Goal: Obtain resource: Download file/media

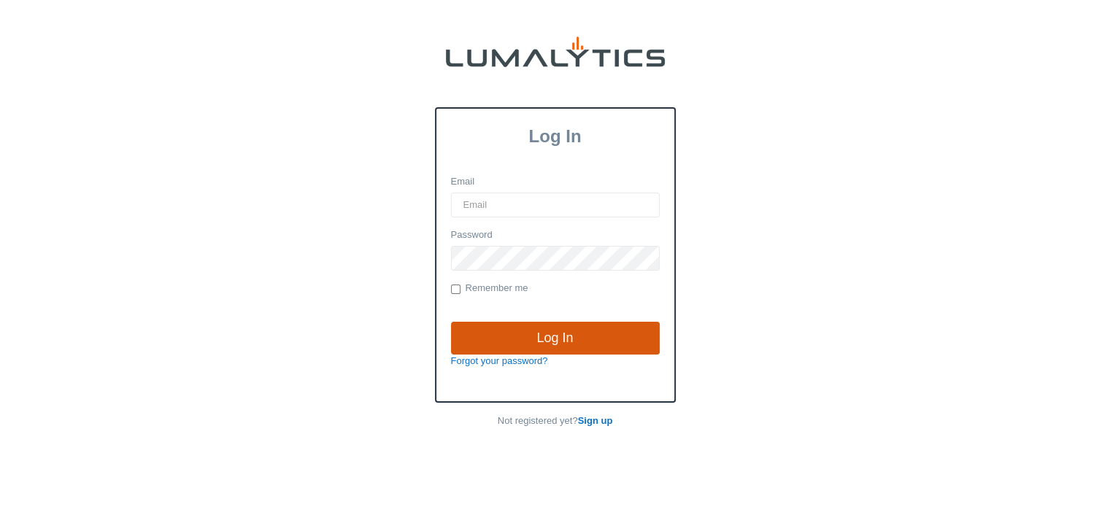
type input "[EMAIL_ADDRESS][DOMAIN_NAME]"
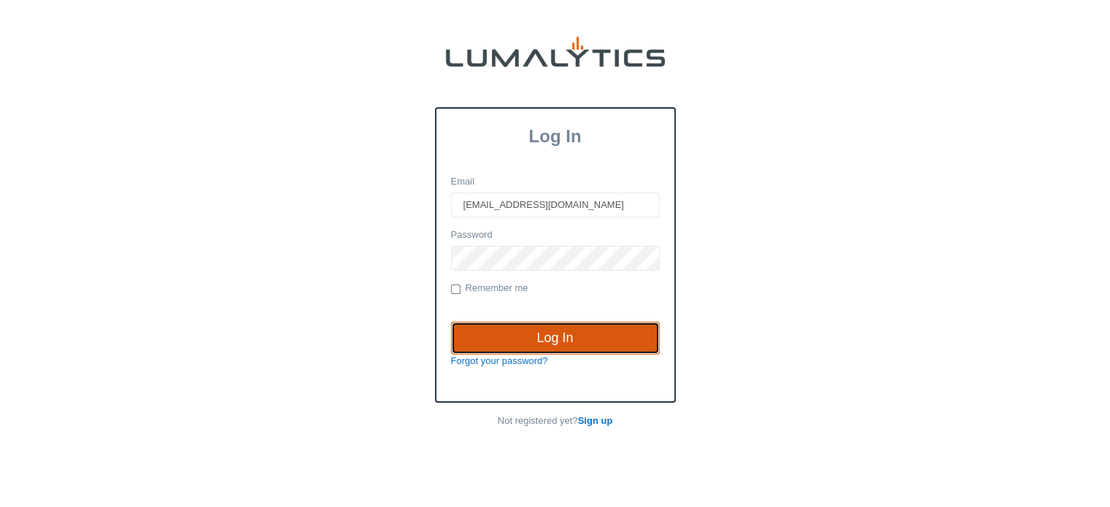
click at [555, 332] on input "Log In" at bounding box center [555, 339] width 209 height 34
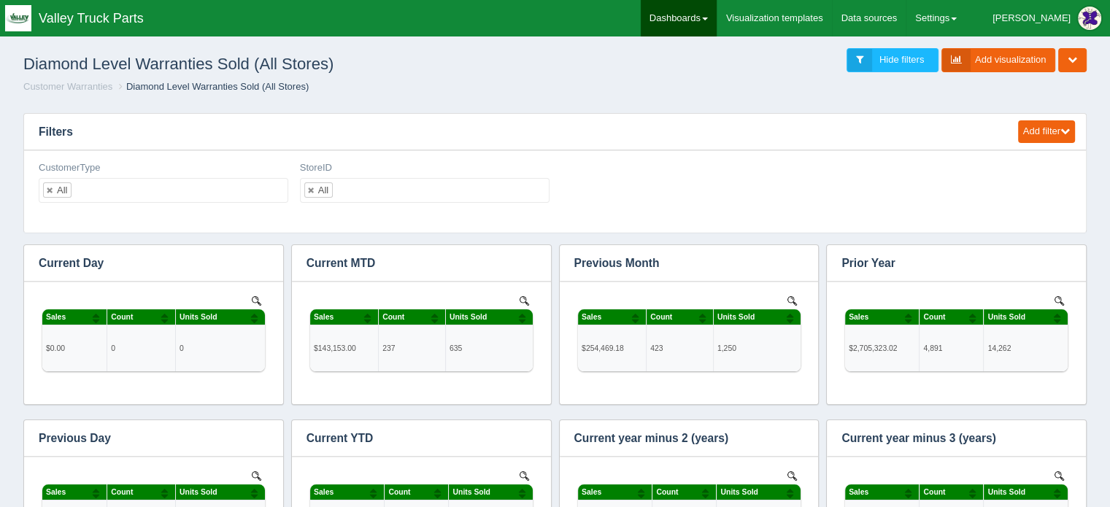
click at [717, 11] on link "Dashboards" at bounding box center [679, 18] width 76 height 36
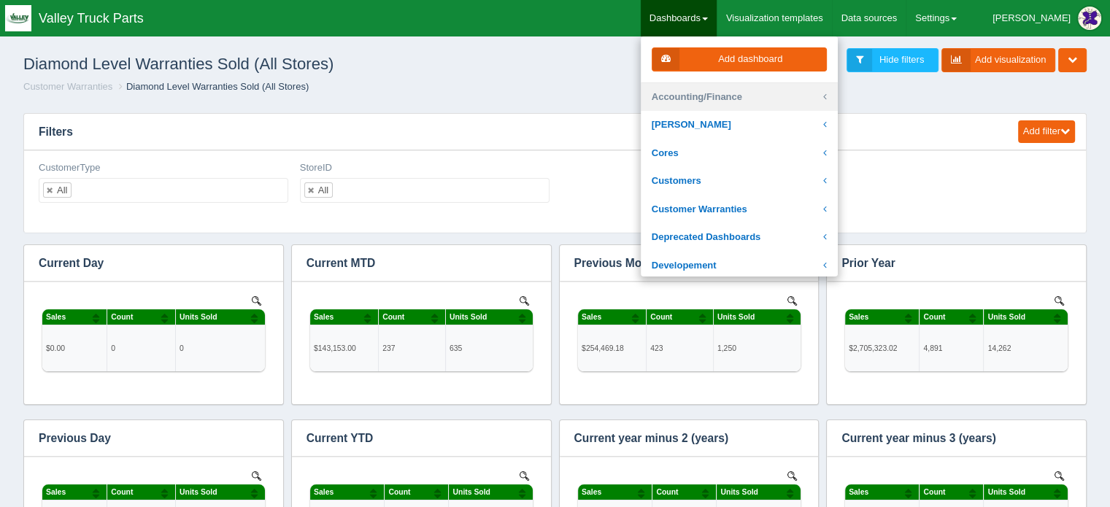
click at [741, 99] on link "Accounting/Finance" at bounding box center [739, 97] width 197 height 28
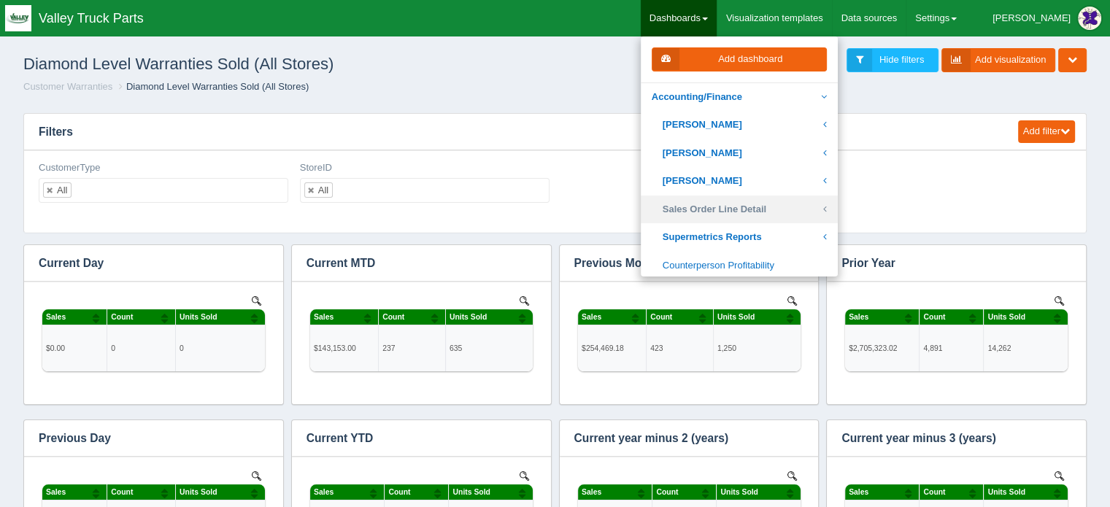
click at [758, 206] on link "Sales Order Line Detail" at bounding box center [739, 210] width 197 height 28
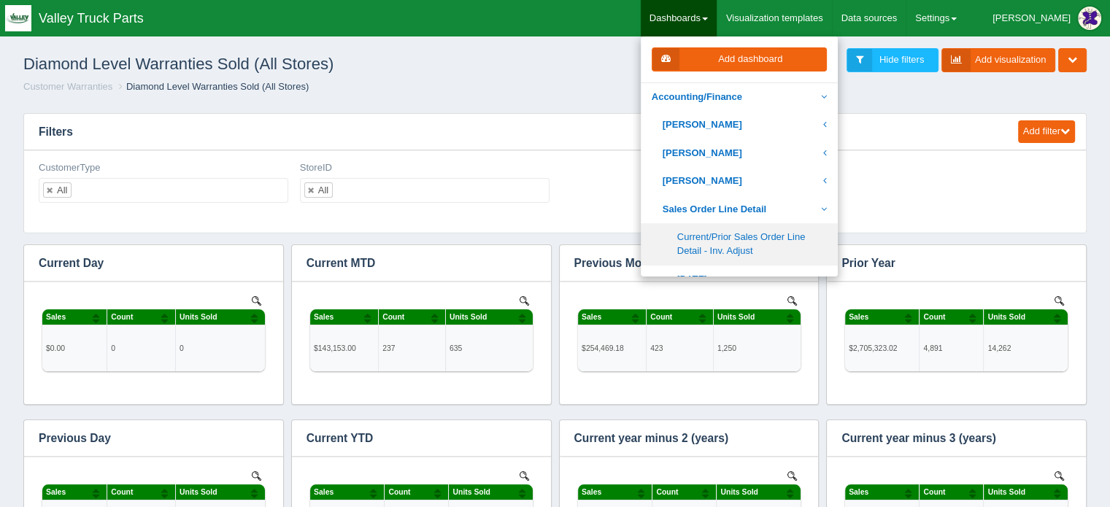
click at [757, 240] on link "Current/Prior Sales Order Line Detail - Inv. Adjust" at bounding box center [739, 244] width 197 height 42
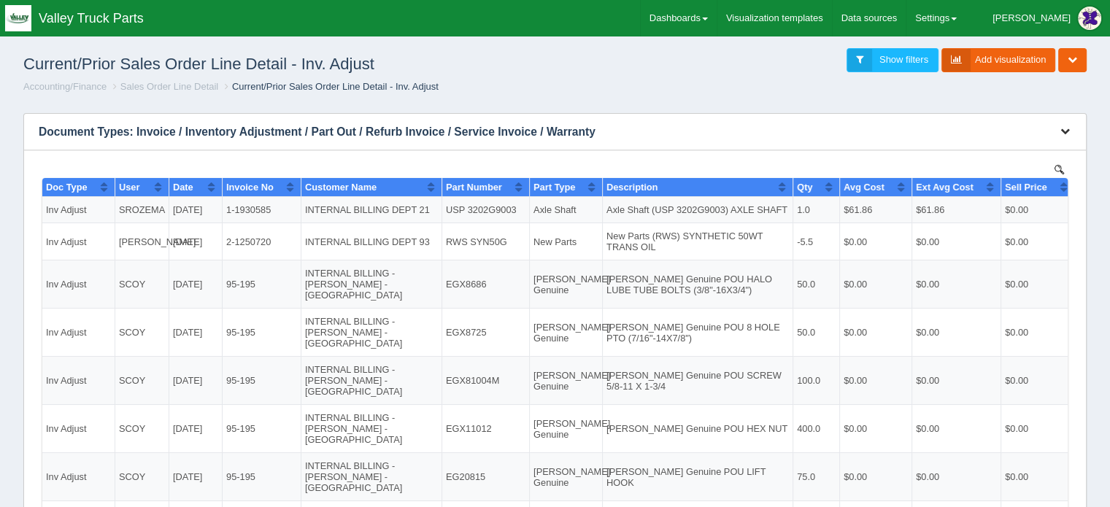
click at [1065, 128] on icon "button" at bounding box center [1064, 130] width 9 height 9
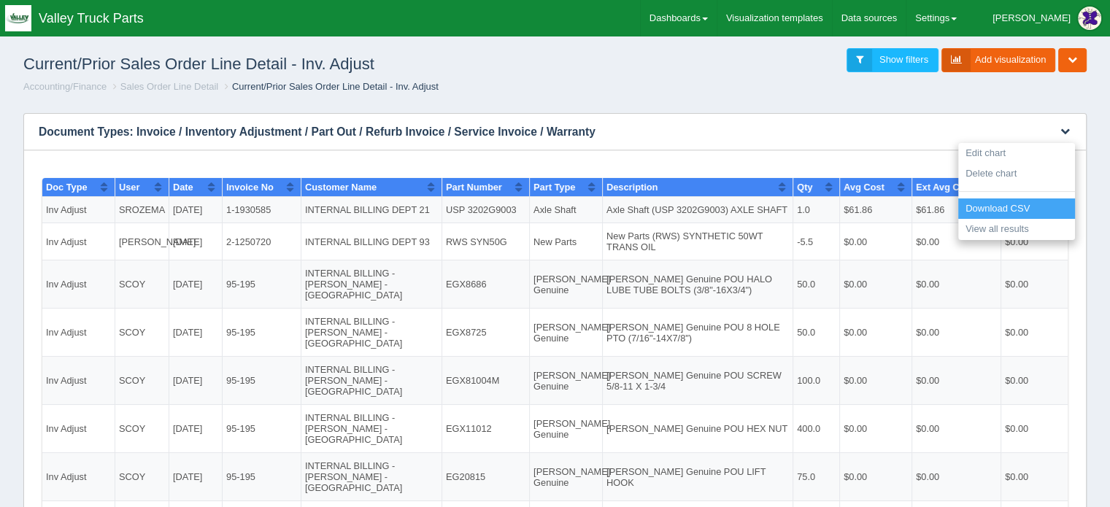
click at [1003, 205] on link "Download CSV" at bounding box center [1016, 208] width 117 height 21
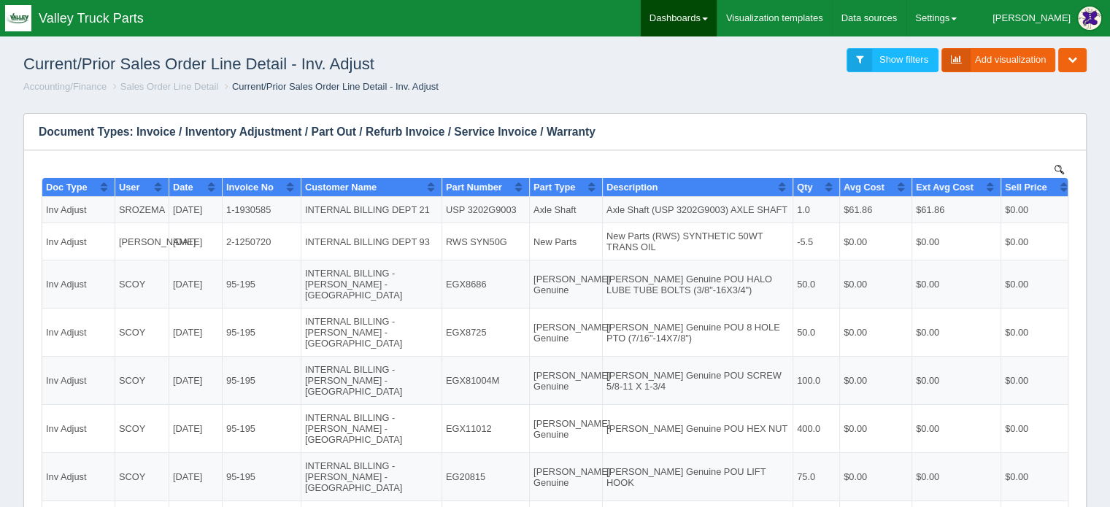
drag, startPoint x: 730, startPoint y: 11, endPoint x: 746, endPoint y: 90, distance: 80.4
click at [717, 11] on link "Dashboards" at bounding box center [679, 18] width 76 height 36
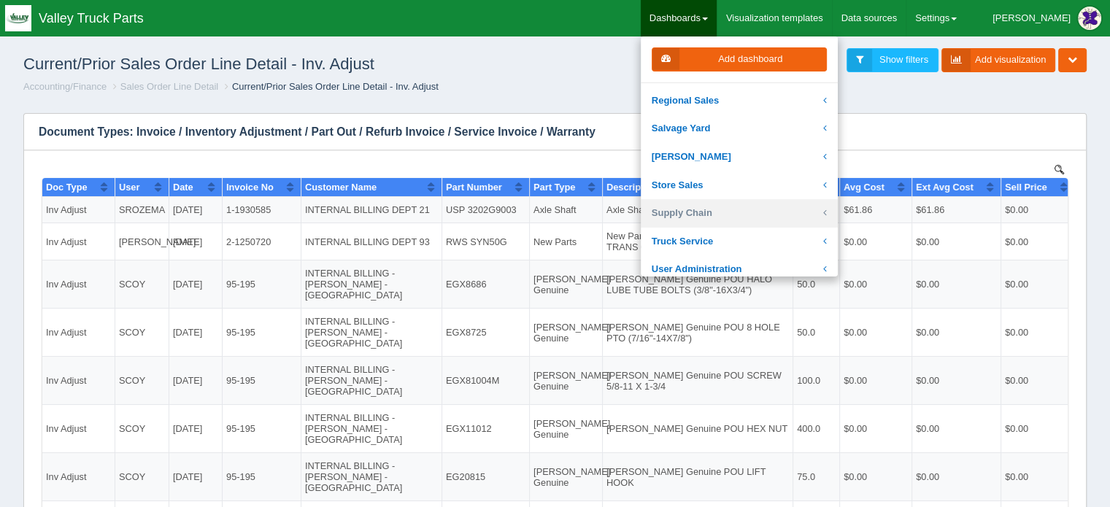
scroll to position [365, 0]
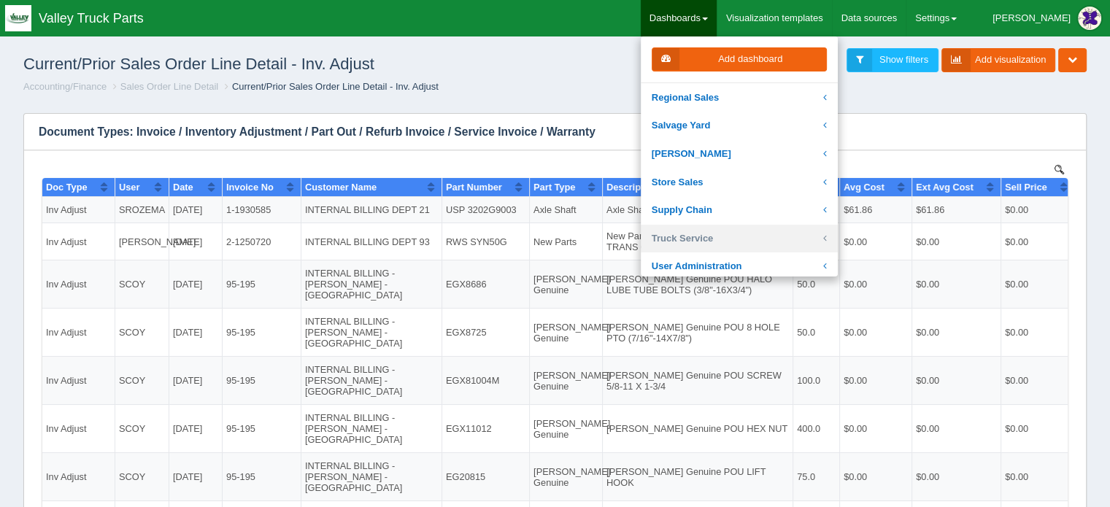
click at [738, 236] on link "Truck Service" at bounding box center [739, 239] width 197 height 28
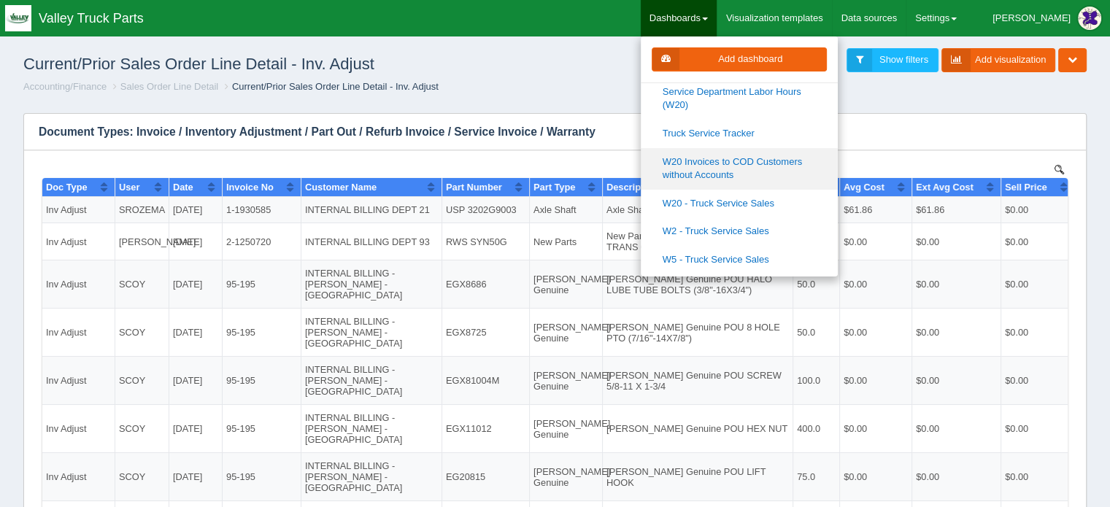
scroll to position [584, 0]
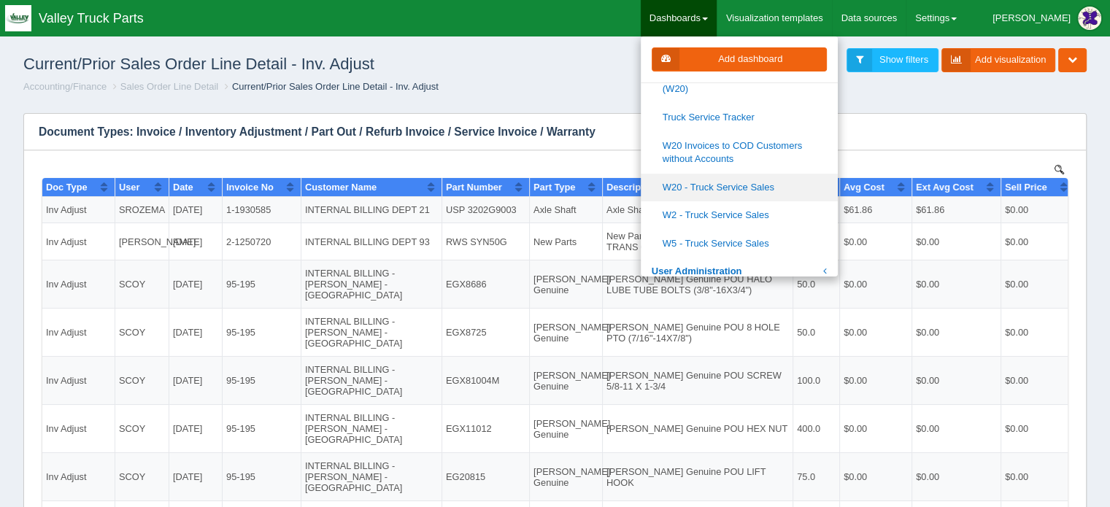
click at [760, 188] on link "W20 - Truck Service Sales" at bounding box center [739, 188] width 197 height 28
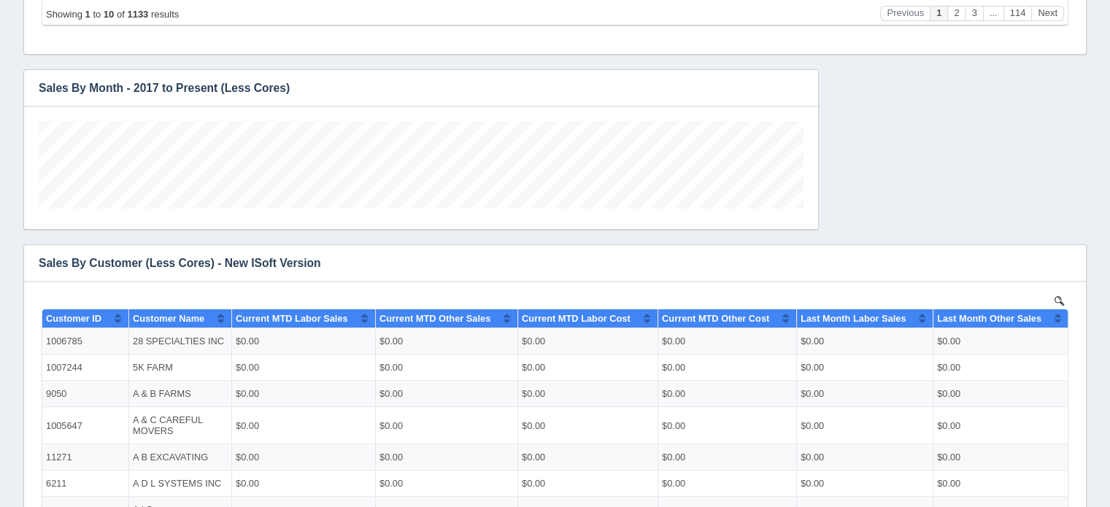
scroll to position [490, 0]
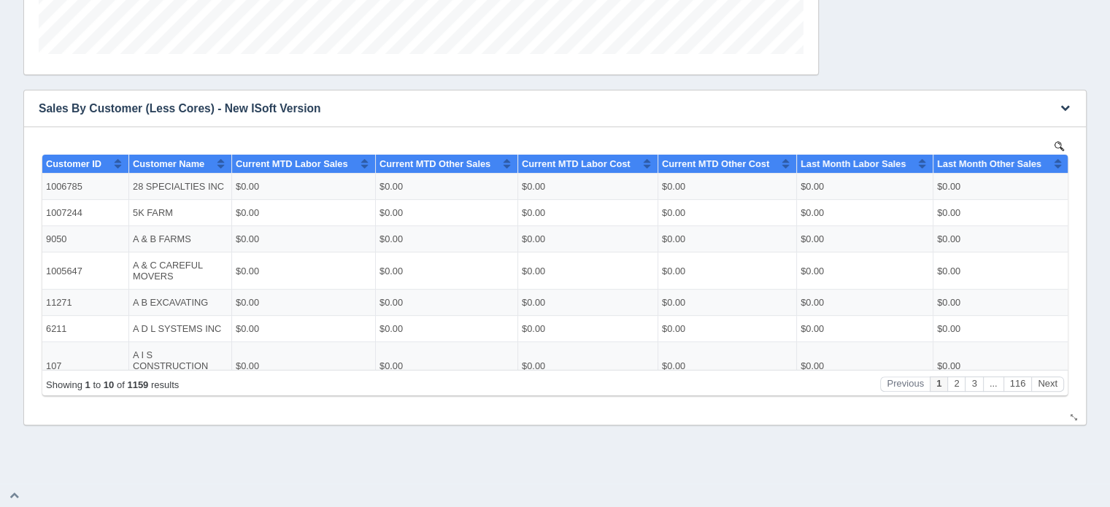
click at [1059, 141] on img at bounding box center [1058, 145] width 9 height 9
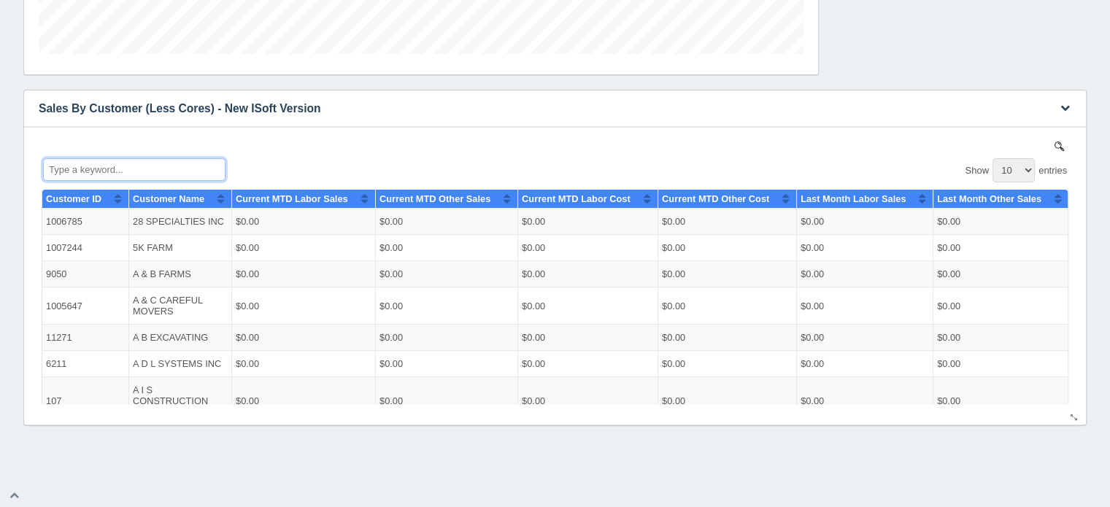
click at [153, 160] on input "Type a keyword..." at bounding box center [134, 169] width 182 height 23
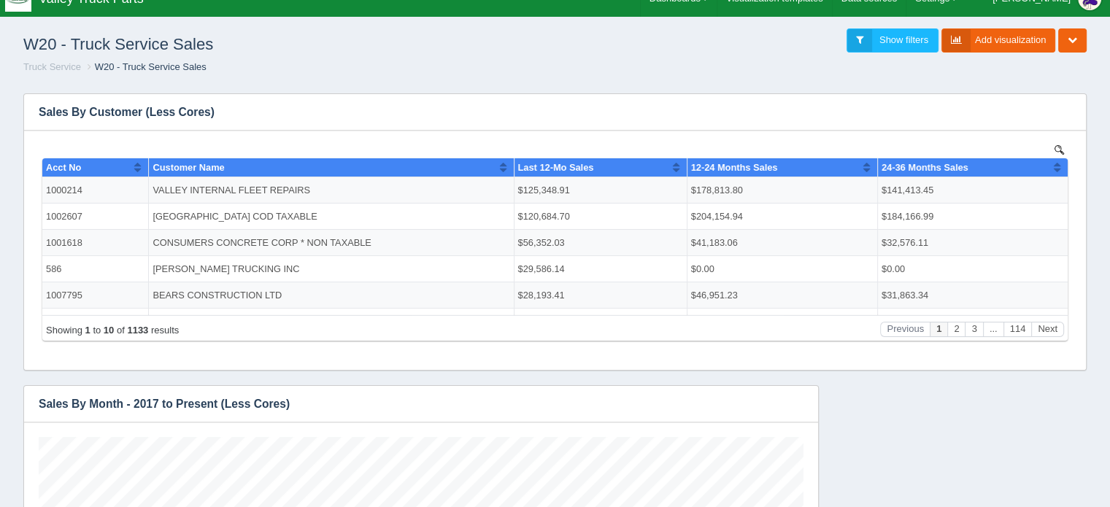
scroll to position [0, 0]
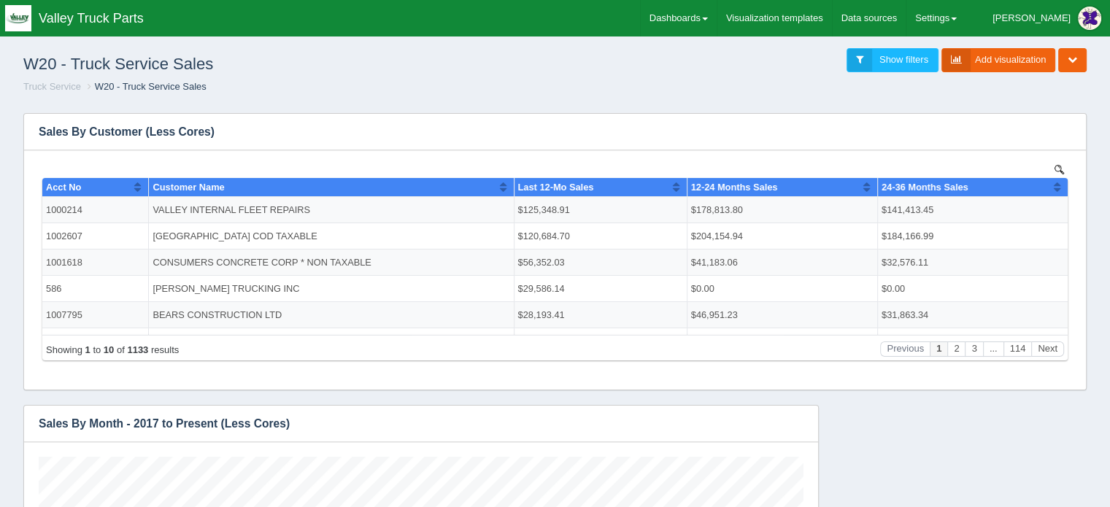
type input "valley"
click at [717, 15] on link "Dashboards" at bounding box center [679, 18] width 76 height 36
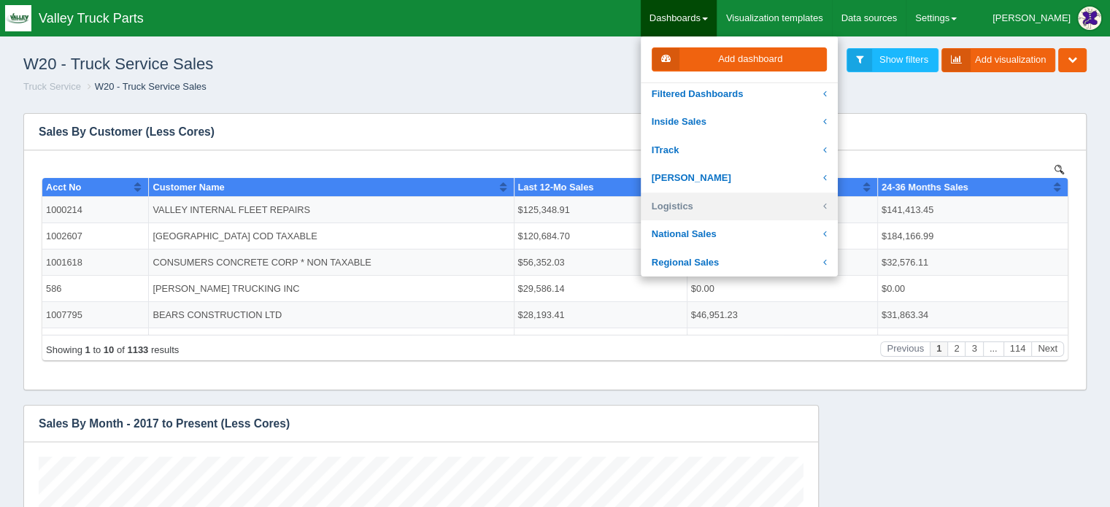
scroll to position [219, 0]
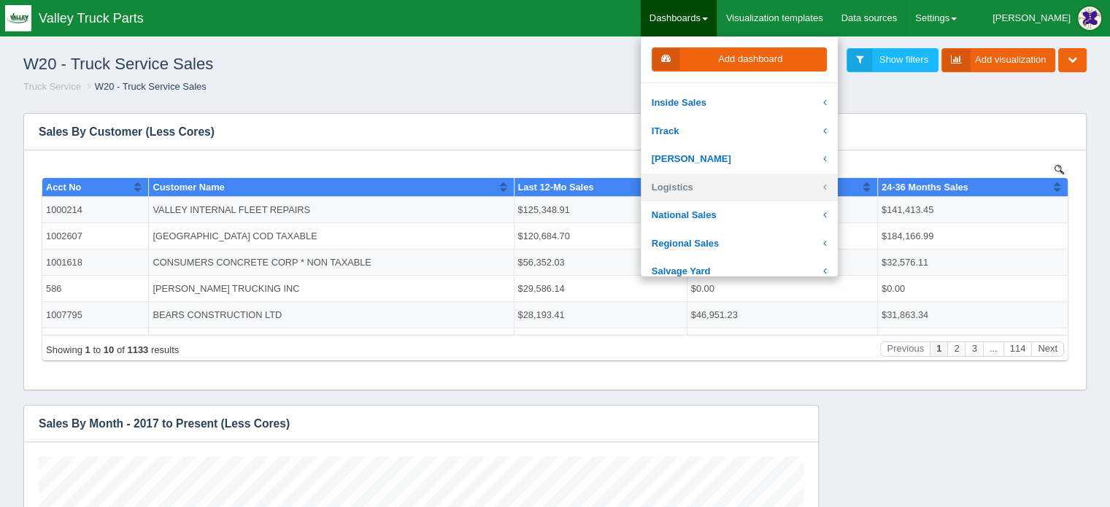
click at [746, 188] on link "Logistics" at bounding box center [739, 188] width 197 height 28
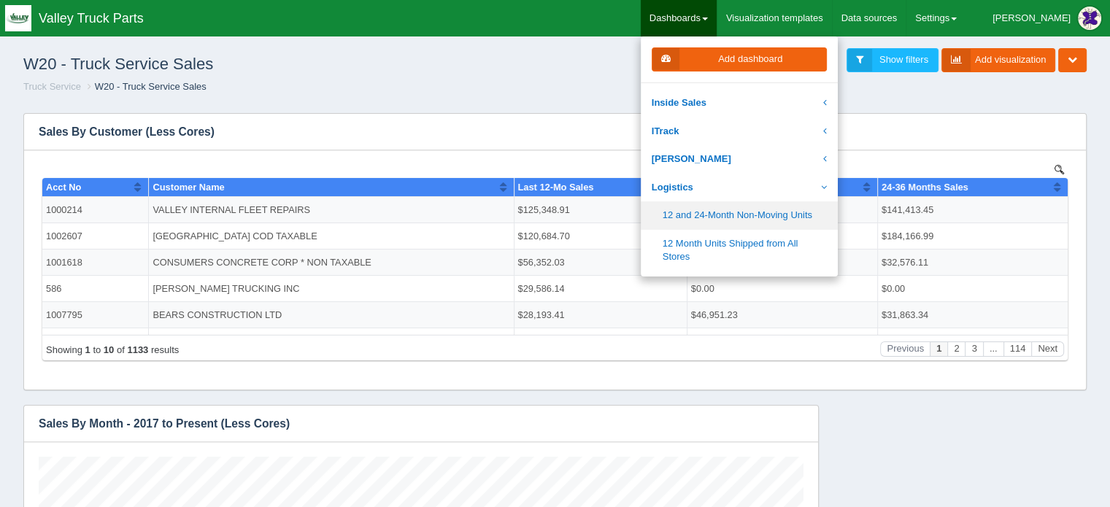
click at [739, 217] on link "12 and 24-Month Non-Moving Units" at bounding box center [739, 215] width 197 height 28
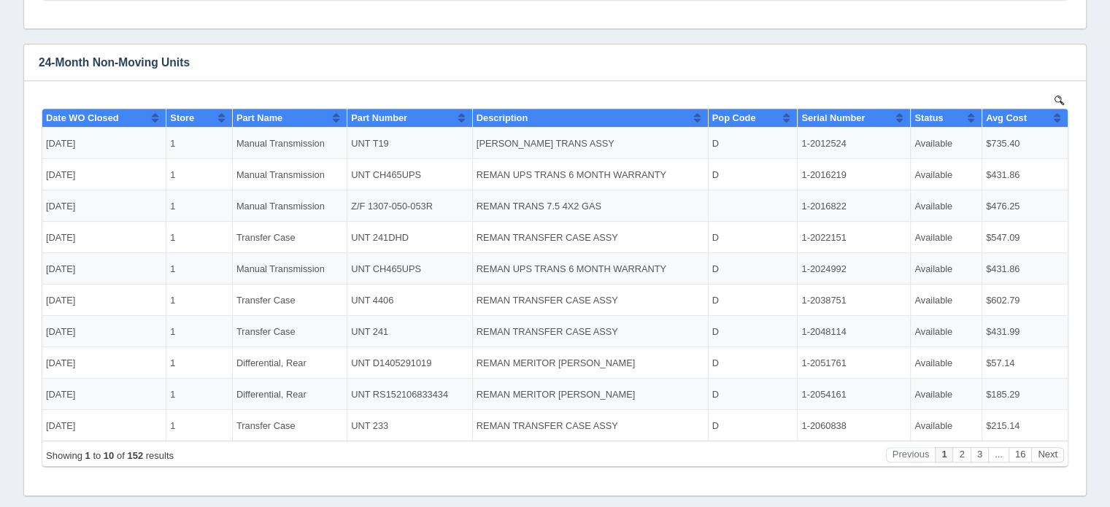
scroll to position [600, 0]
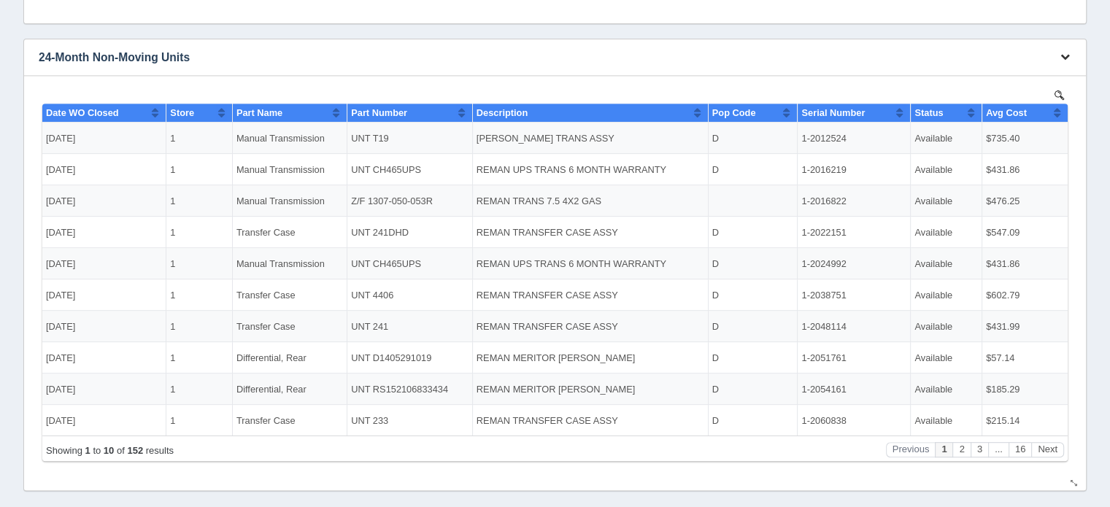
click at [1066, 55] on icon "button" at bounding box center [1064, 56] width 9 height 9
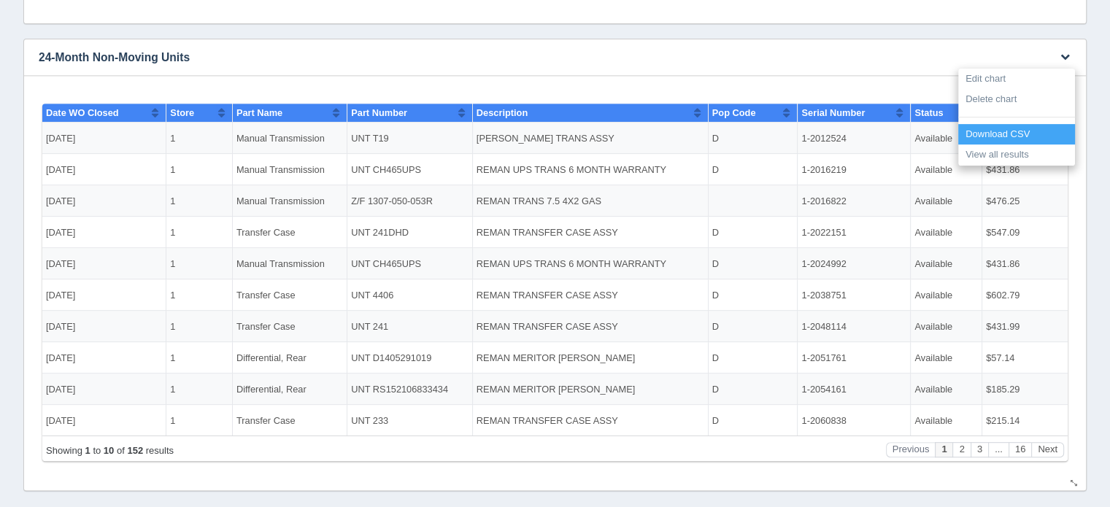
click at [992, 135] on link "Download CSV" at bounding box center [1016, 134] width 117 height 21
